Goal: Transaction & Acquisition: Purchase product/service

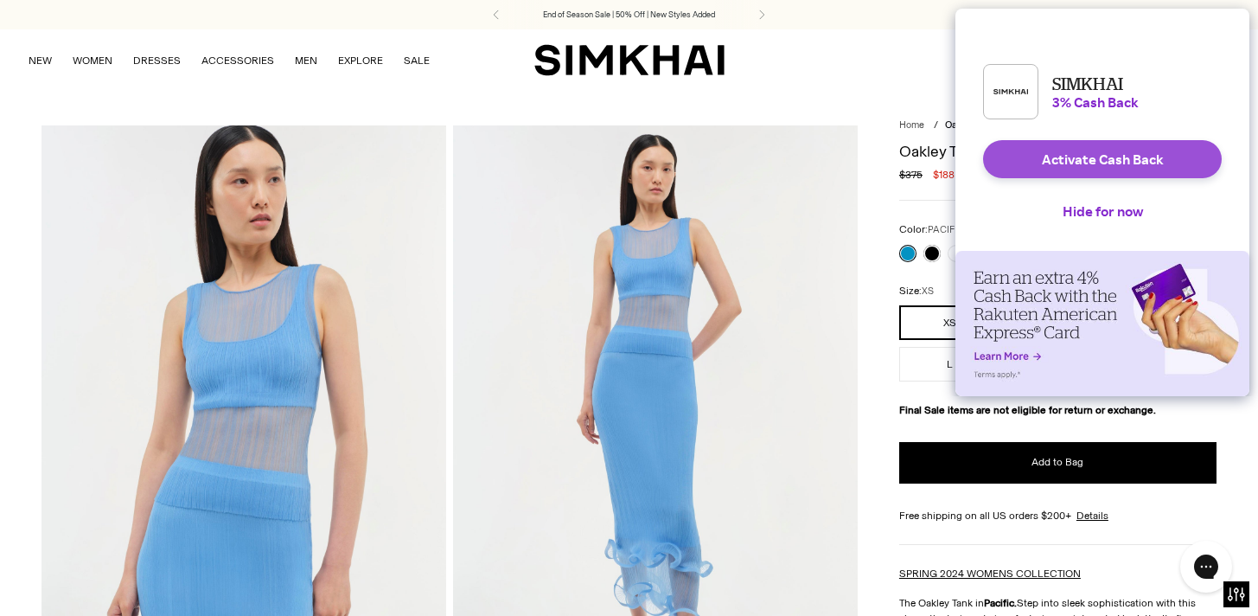
click at [1125, 174] on button "Activate Cash Back" at bounding box center [1102, 159] width 239 height 38
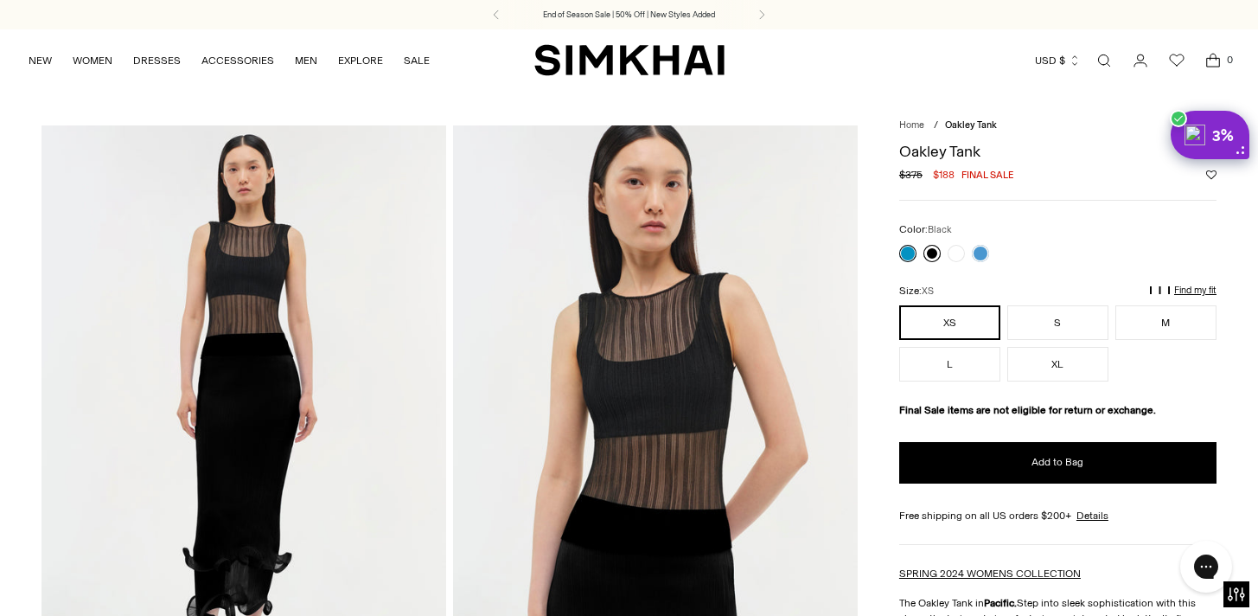
click at [933, 254] on link at bounding box center [931, 253] width 17 height 17
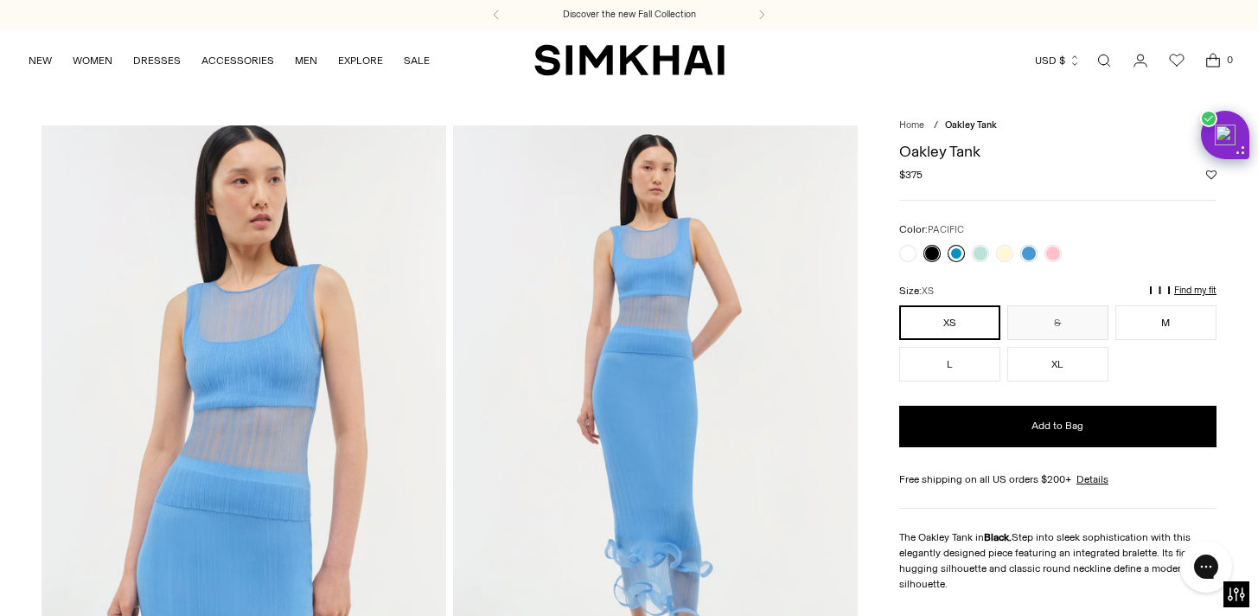
click at [954, 257] on link at bounding box center [956, 253] width 17 height 17
